Goal: Check status: Check status

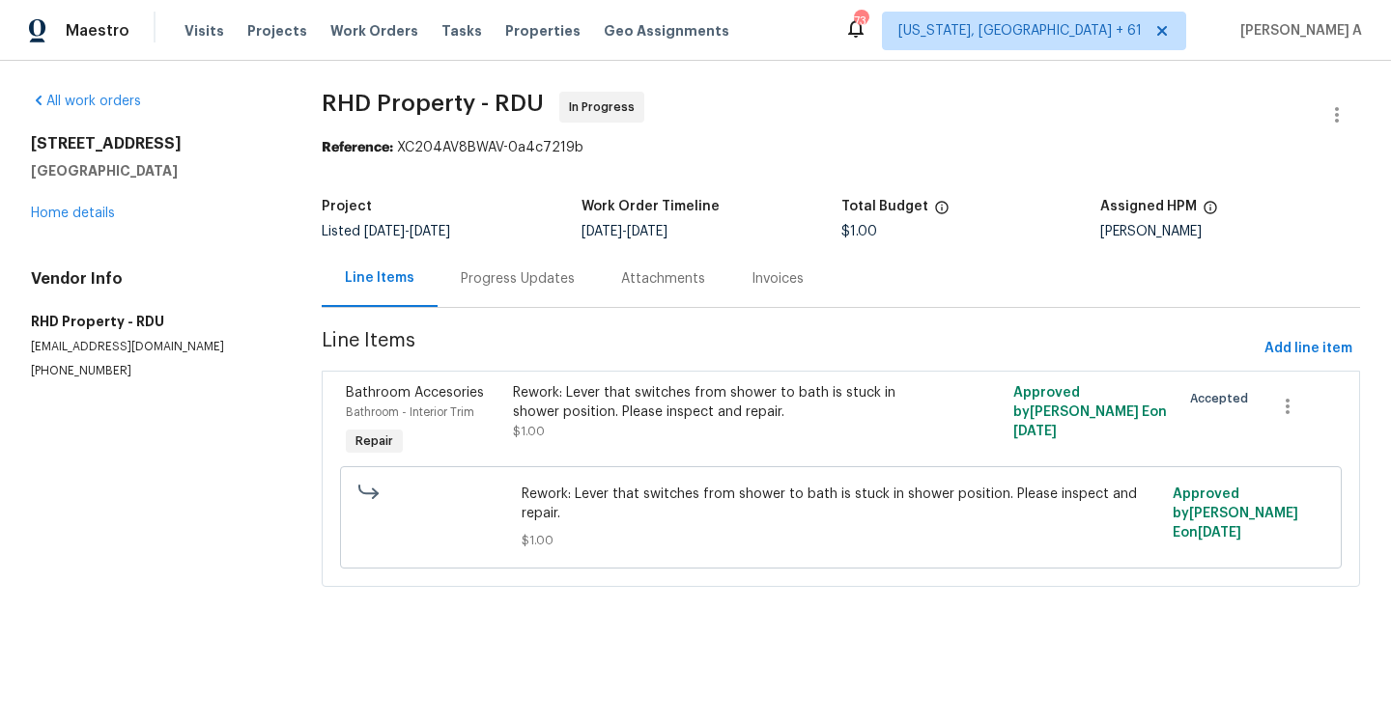
click at [507, 294] on div "Progress Updates" at bounding box center [518, 278] width 160 height 57
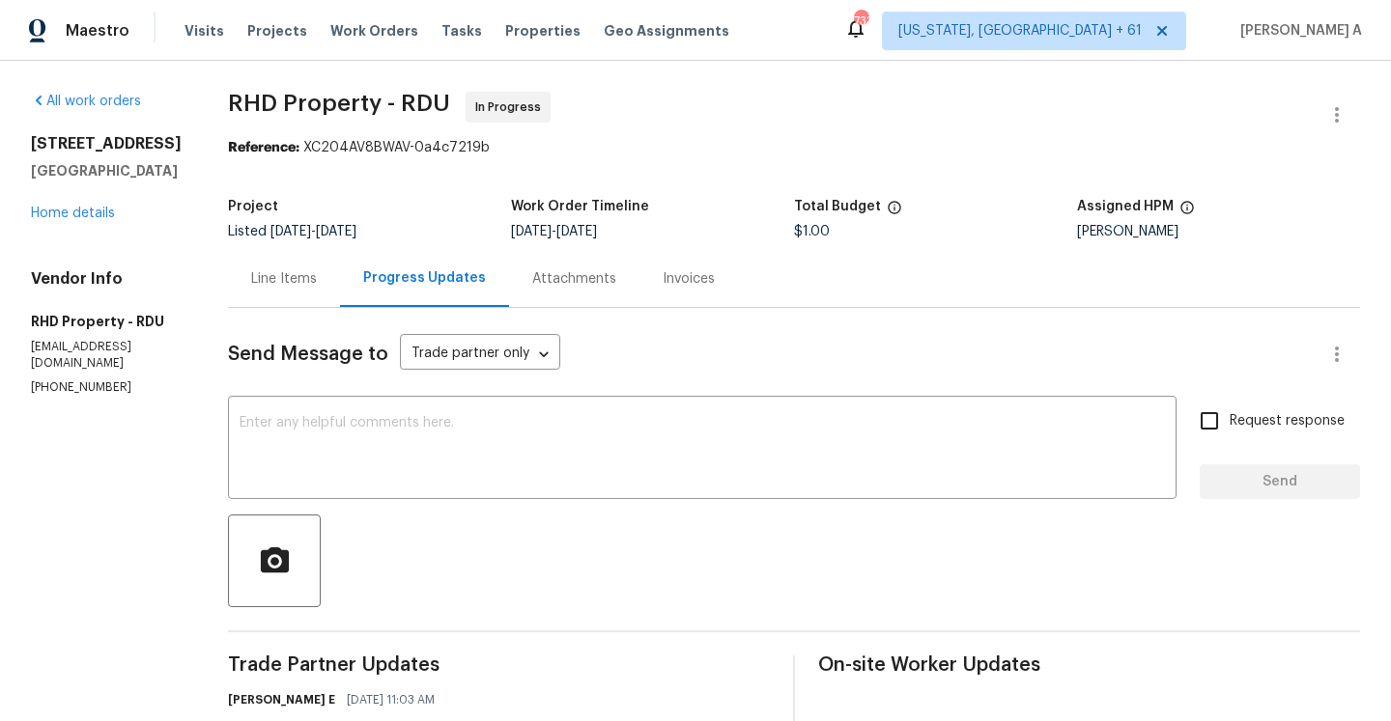
click at [287, 296] on div "Line Items" at bounding box center [284, 278] width 112 height 57
